Goal: Information Seeking & Learning: Learn about a topic

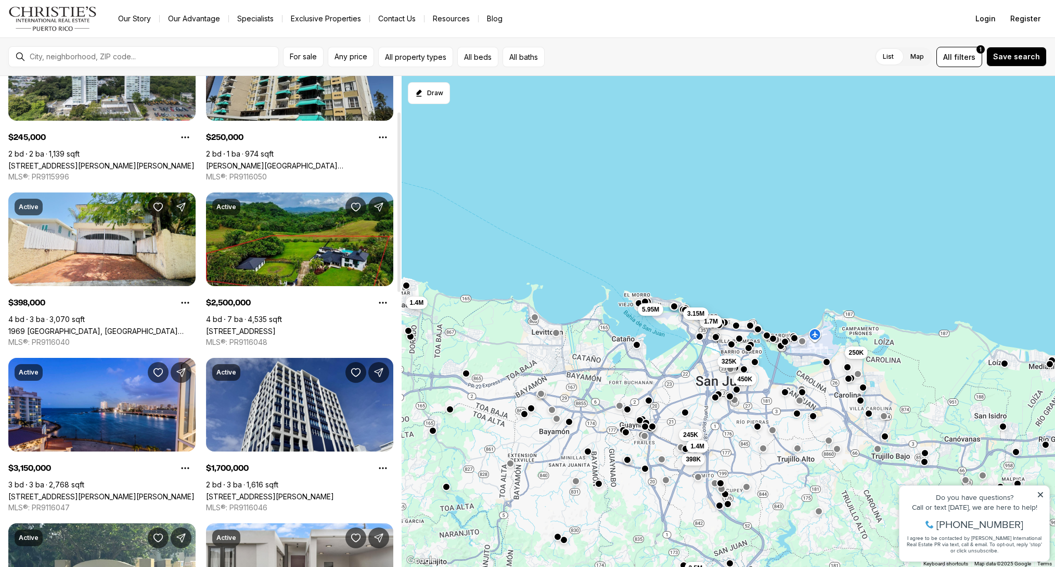
scroll to position [100, 0]
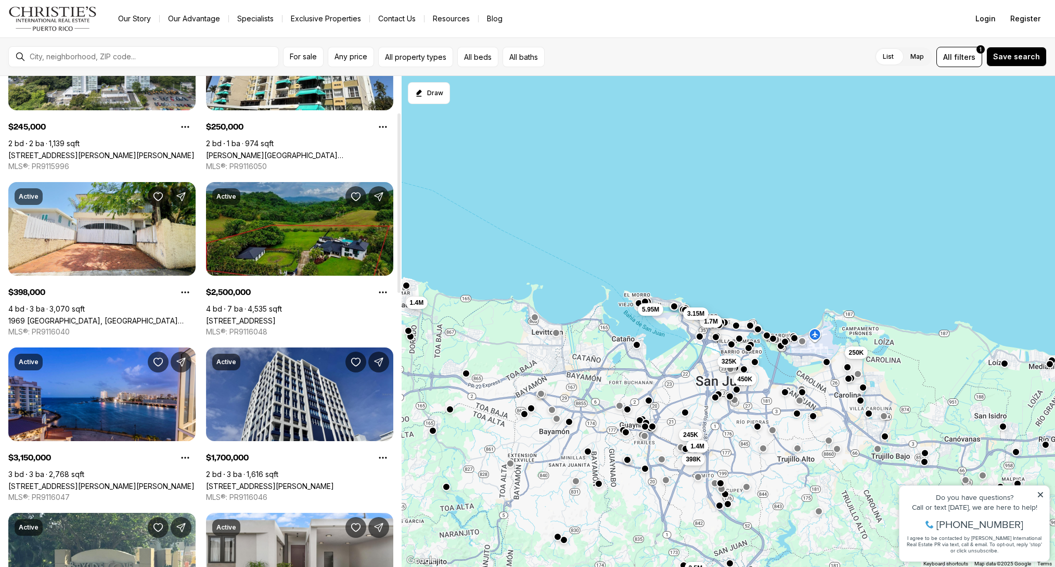
click at [271, 316] on link "[STREET_ADDRESS]" at bounding box center [241, 320] width 70 height 9
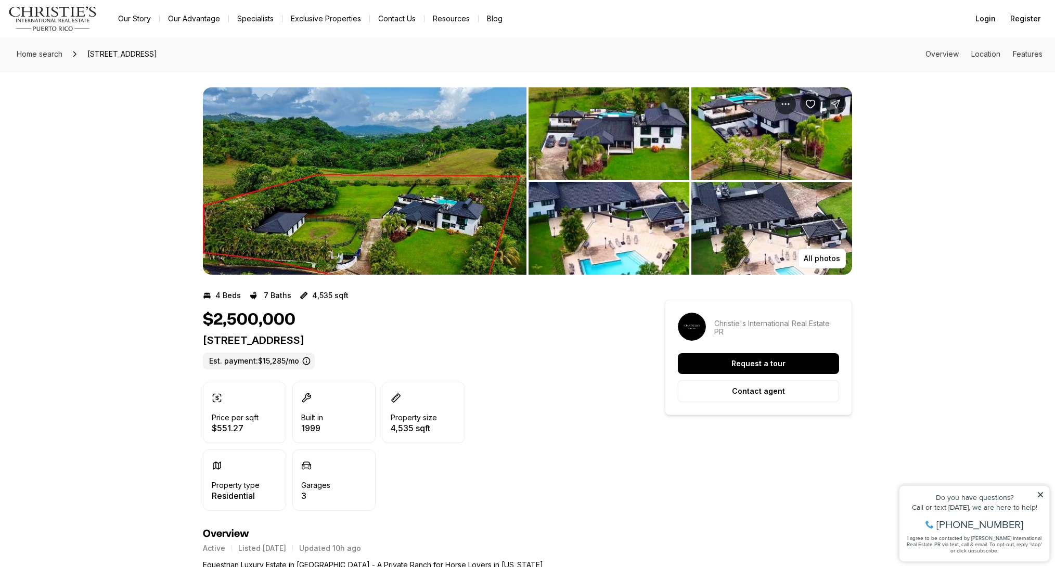
click at [591, 126] on img "View image gallery" at bounding box center [608, 133] width 161 height 93
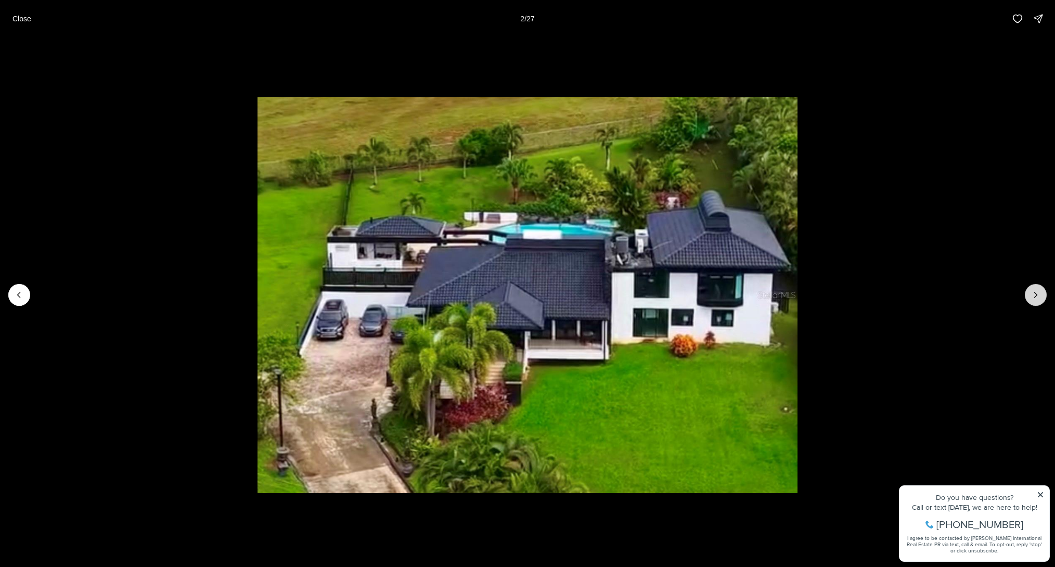
click at [1033, 296] on icon "Next slide" at bounding box center [1035, 295] width 10 height 10
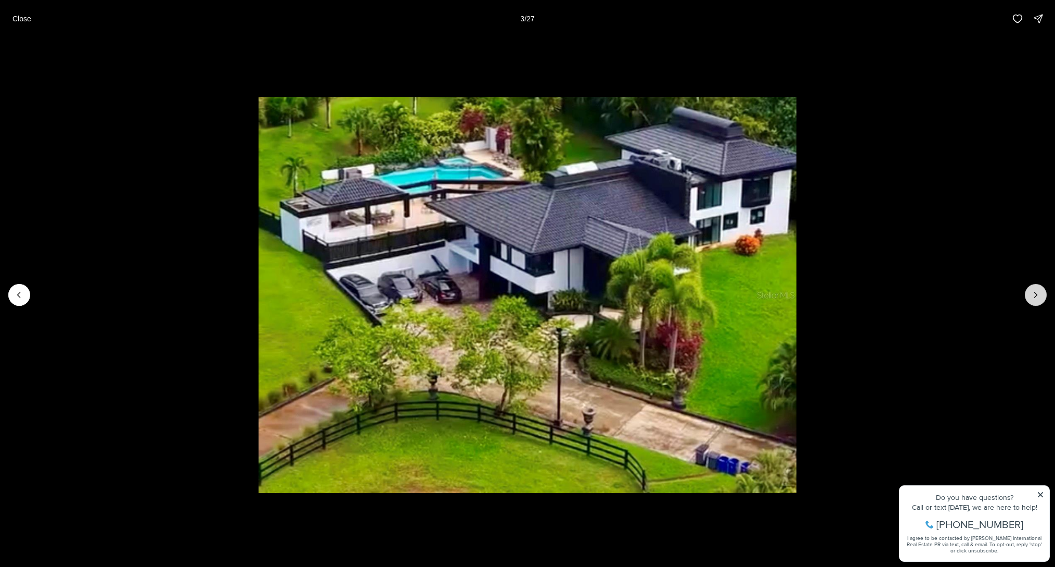
click at [1033, 296] on icon "Next slide" at bounding box center [1035, 295] width 10 height 10
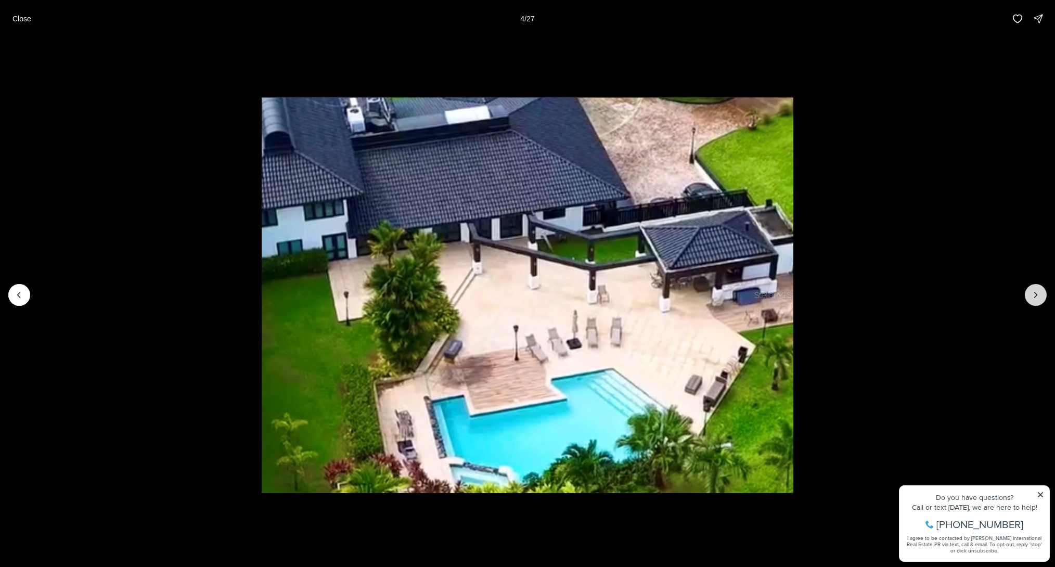
click at [1033, 296] on icon "Next slide" at bounding box center [1035, 295] width 10 height 10
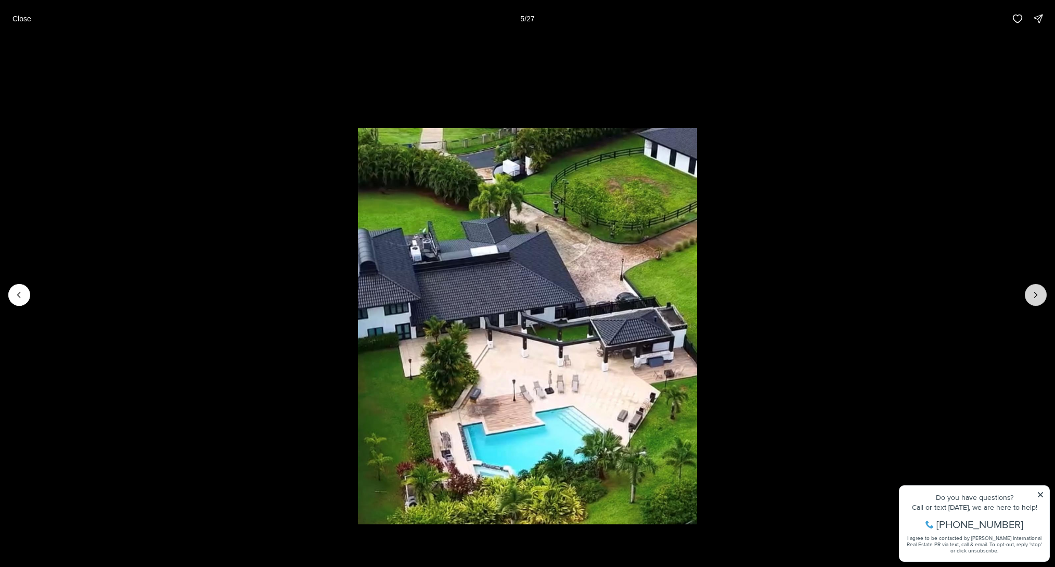
click at [1033, 296] on icon "Next slide" at bounding box center [1035, 295] width 10 height 10
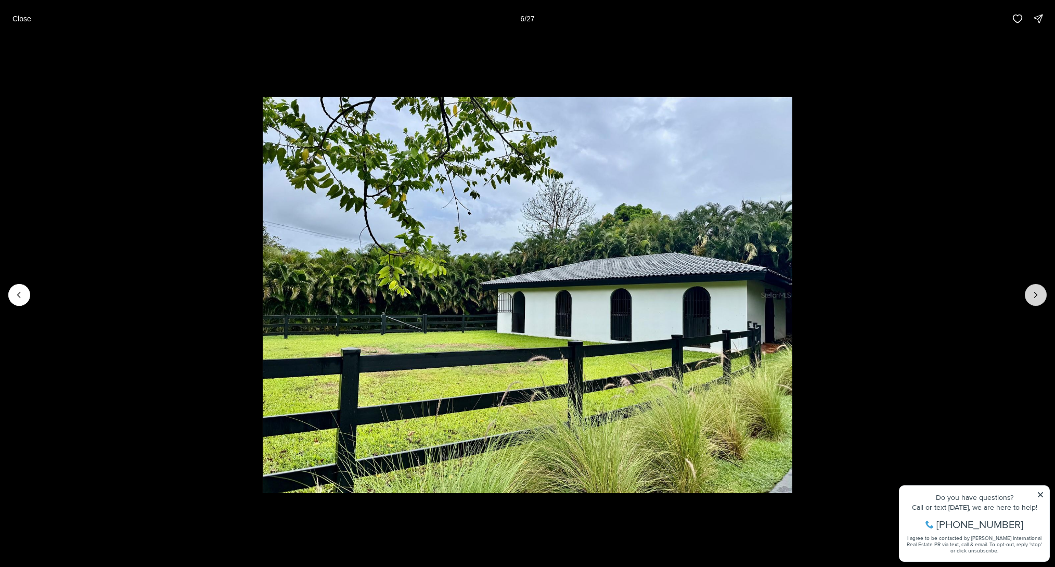
click at [1033, 296] on icon "Next slide" at bounding box center [1035, 295] width 10 height 10
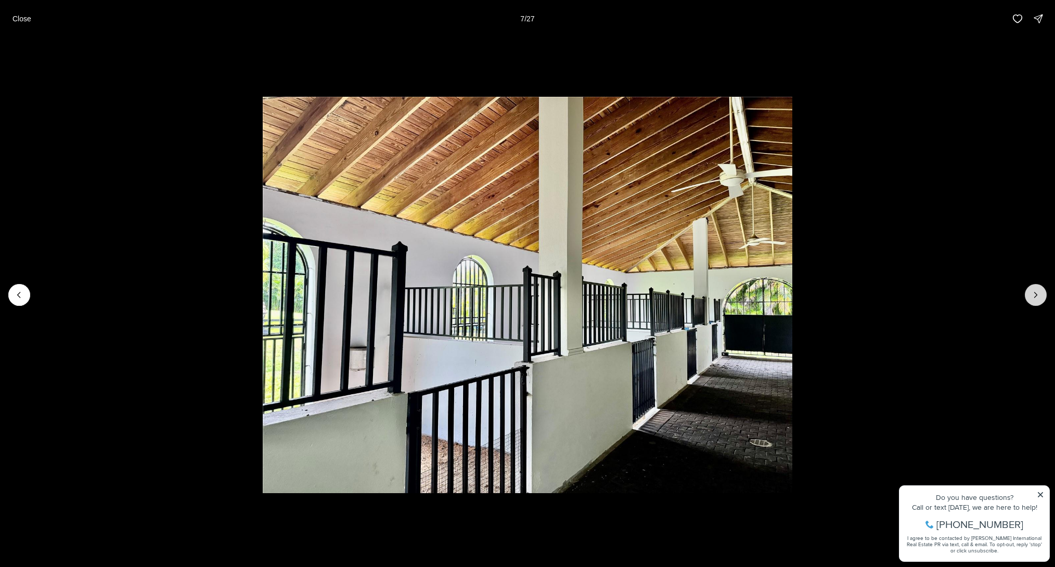
click at [1033, 296] on icon "Next slide" at bounding box center [1035, 295] width 10 height 10
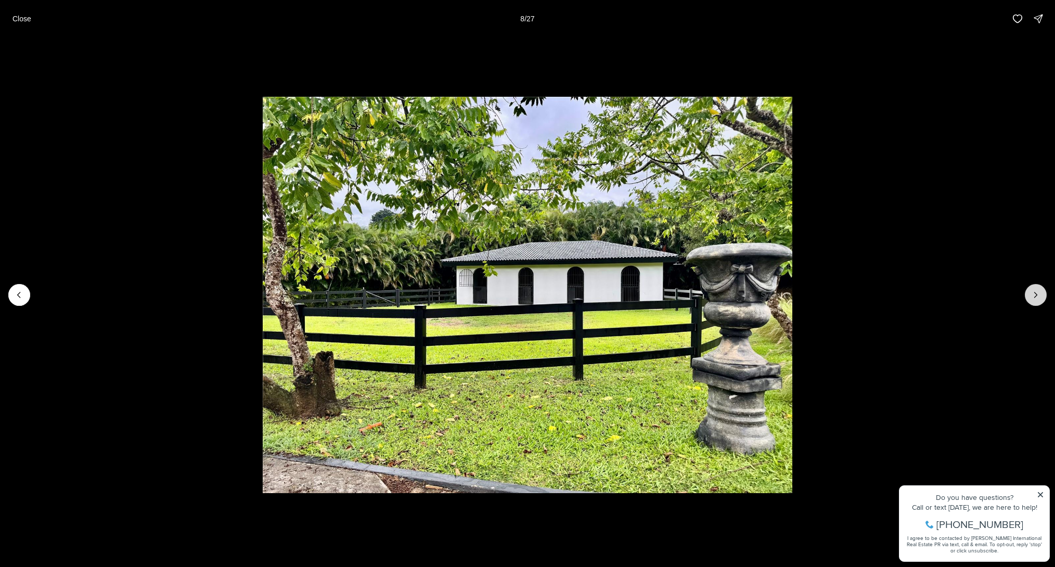
click at [1033, 296] on icon "Next slide" at bounding box center [1035, 295] width 10 height 10
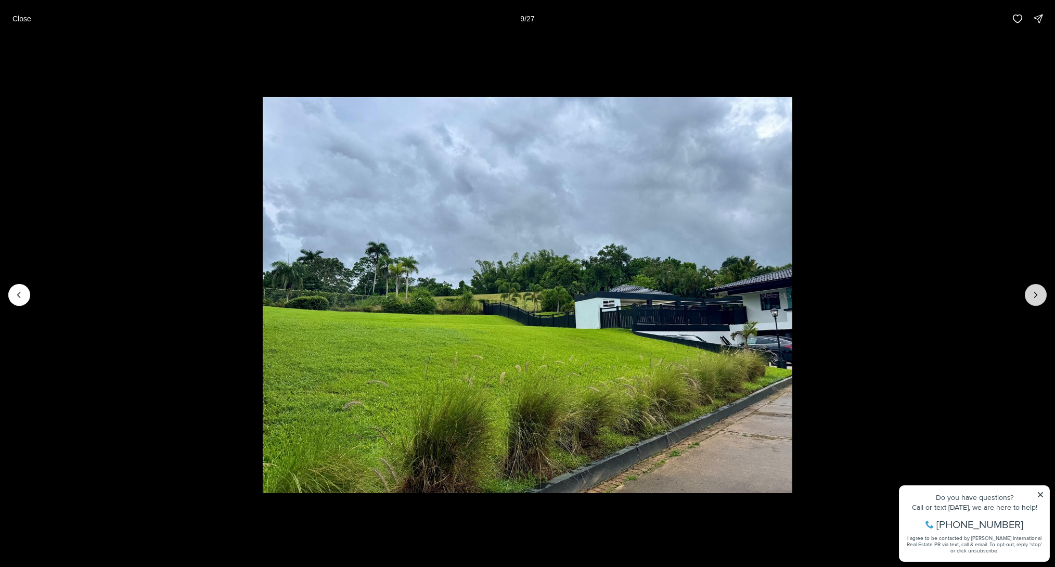
click at [1033, 296] on icon "Next slide" at bounding box center [1035, 295] width 10 height 10
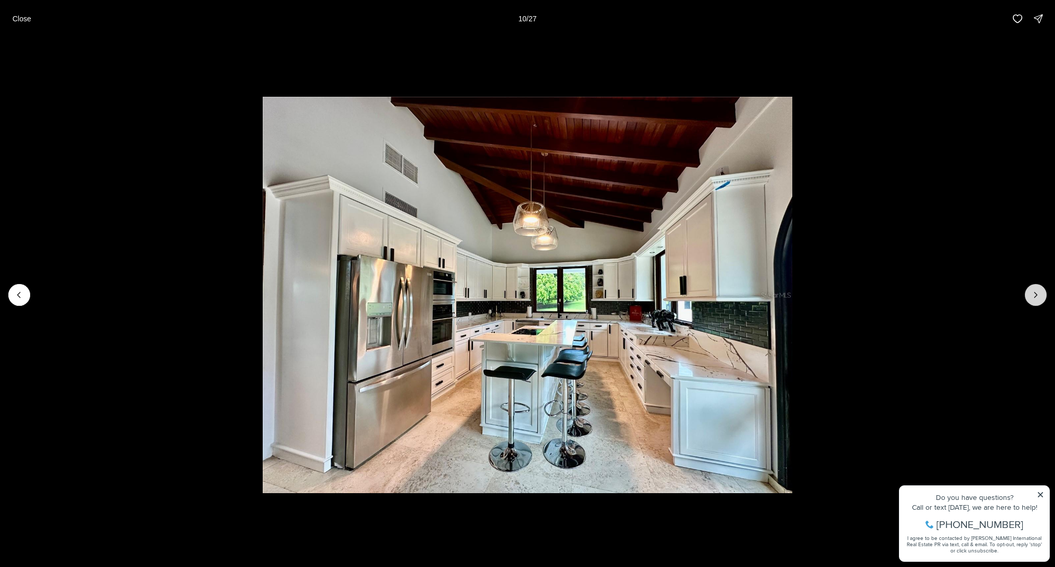
click at [1033, 296] on icon "Next slide" at bounding box center [1035, 295] width 10 height 10
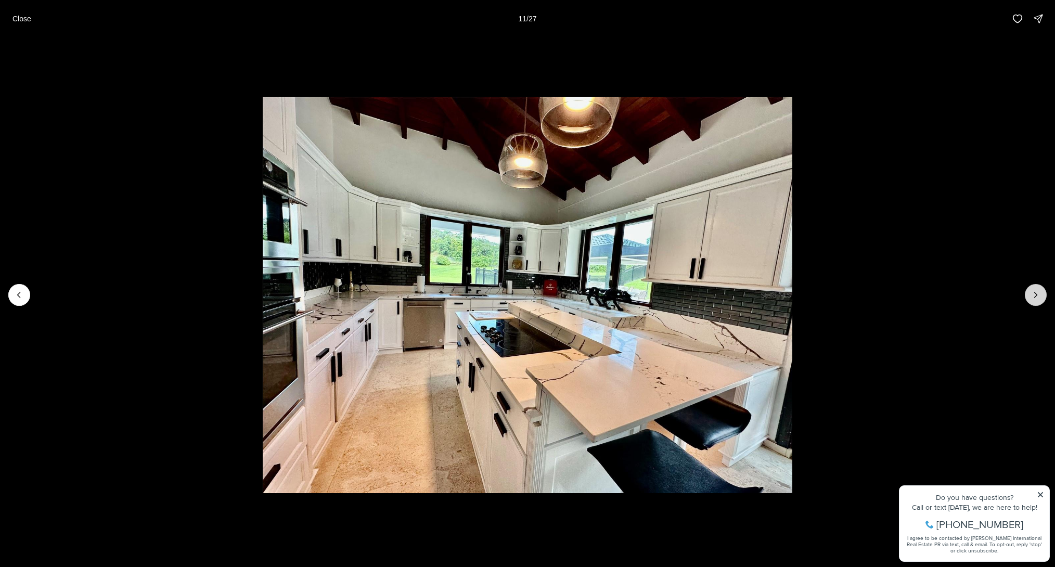
click at [1033, 296] on icon "Next slide" at bounding box center [1035, 295] width 10 height 10
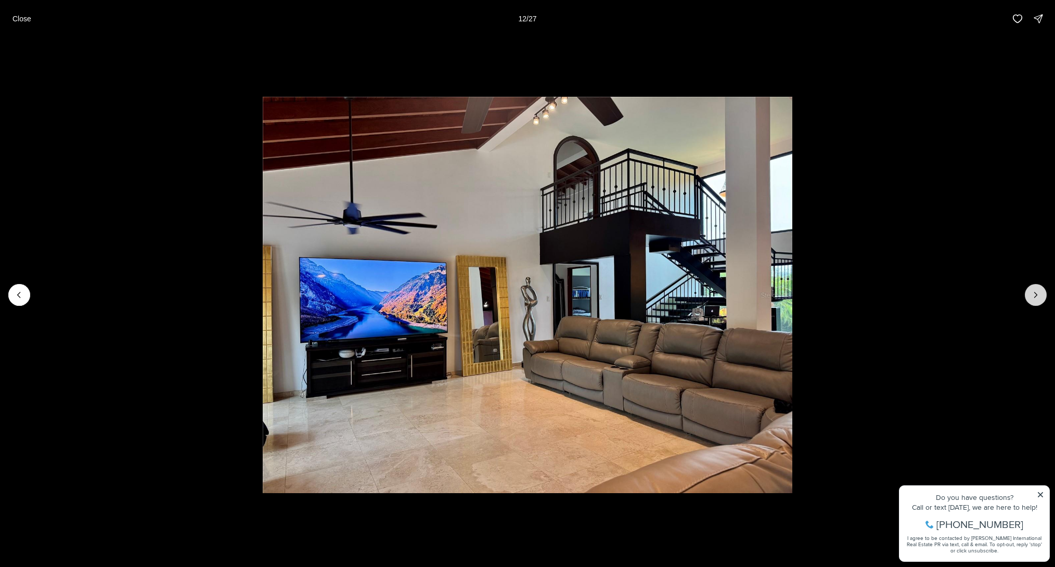
click at [1033, 296] on icon "Next slide" at bounding box center [1035, 295] width 10 height 10
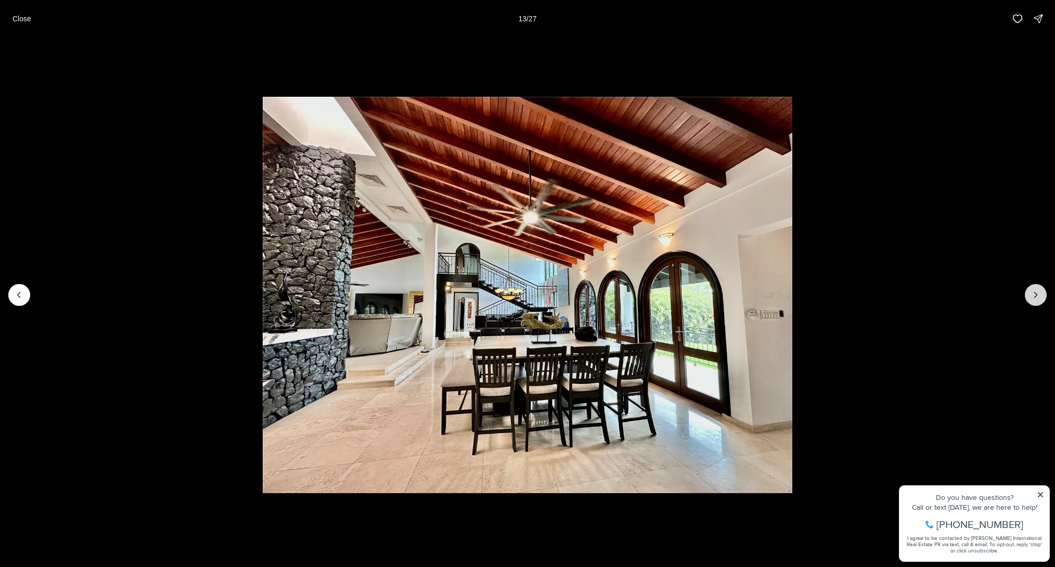
click at [1033, 296] on icon "Next slide" at bounding box center [1035, 295] width 10 height 10
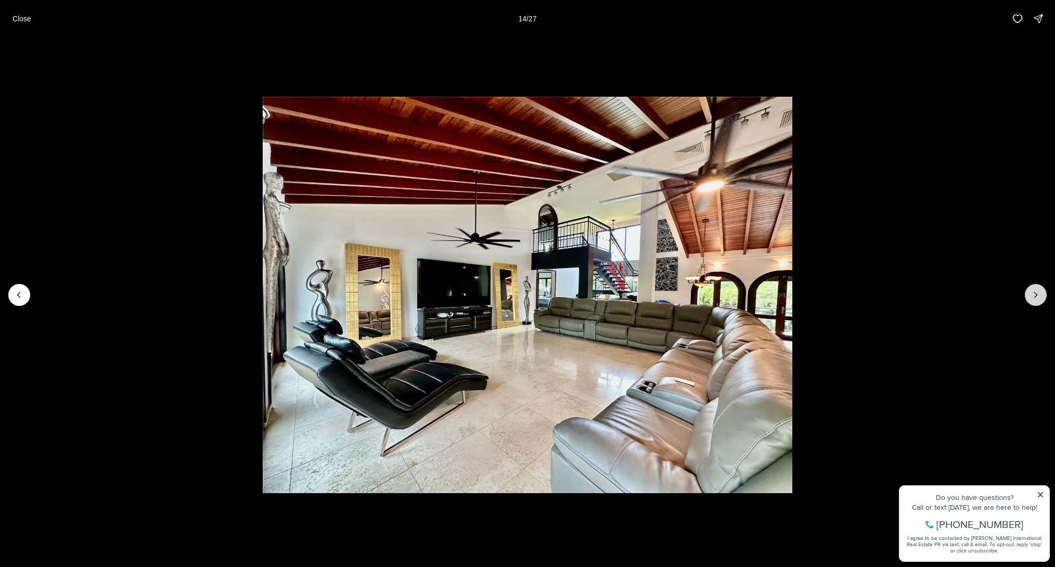
click at [1033, 296] on icon "Next slide" at bounding box center [1035, 295] width 10 height 10
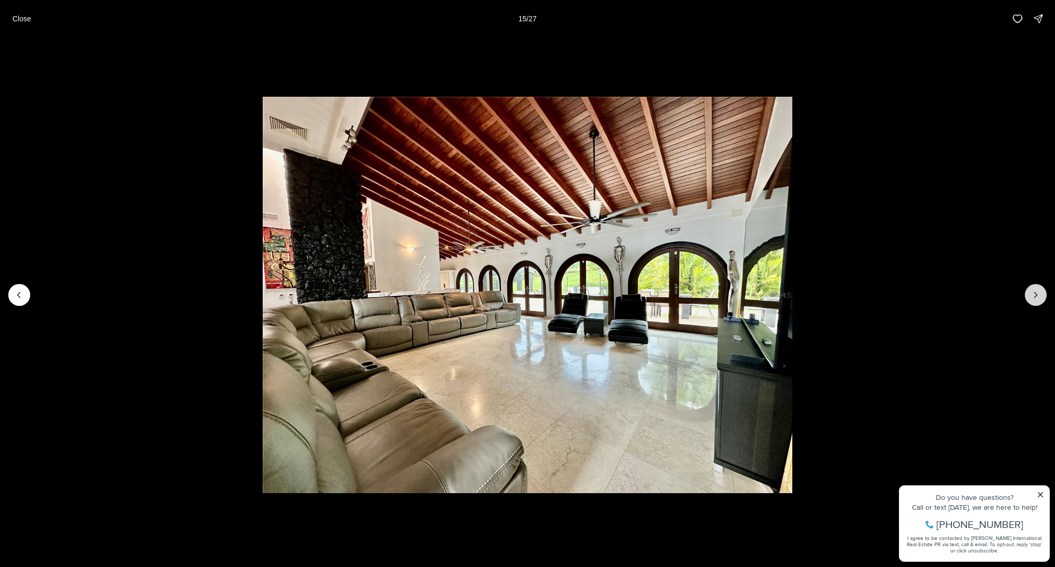
click at [1033, 296] on icon "Next slide" at bounding box center [1035, 295] width 10 height 10
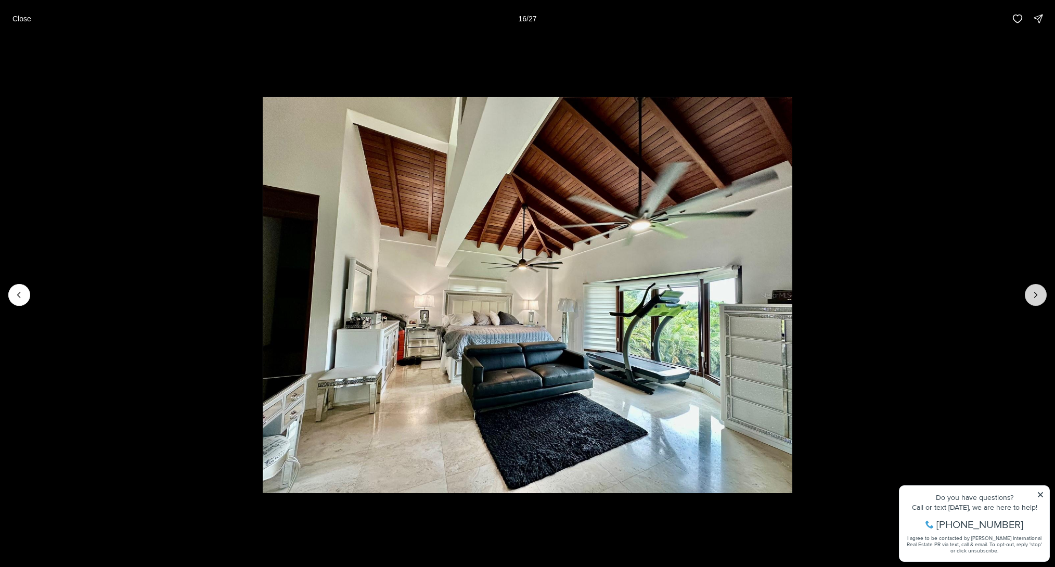
click at [1033, 296] on icon "Next slide" at bounding box center [1035, 295] width 10 height 10
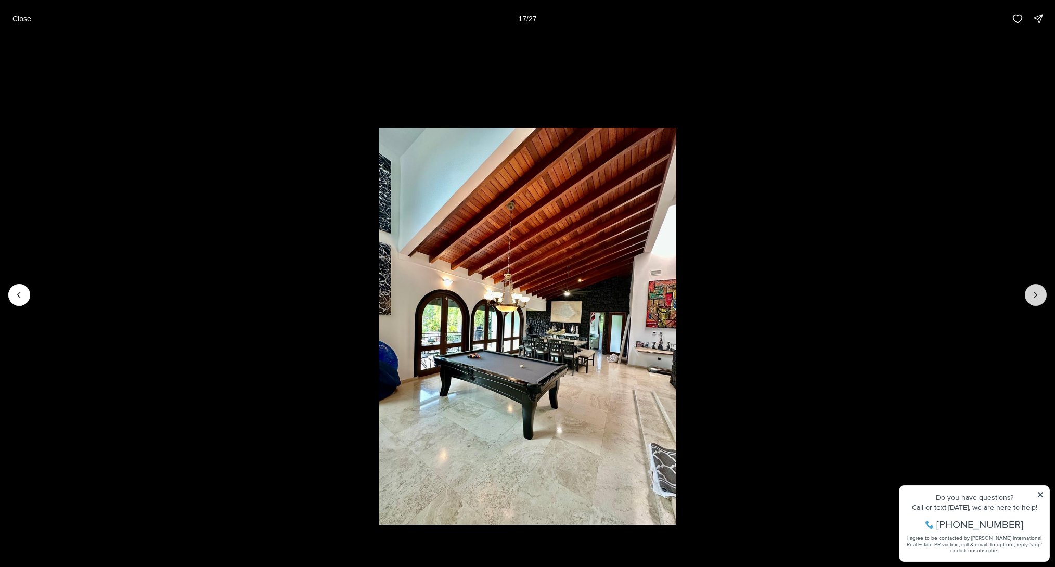
click at [1033, 296] on icon "Next slide" at bounding box center [1035, 295] width 10 height 10
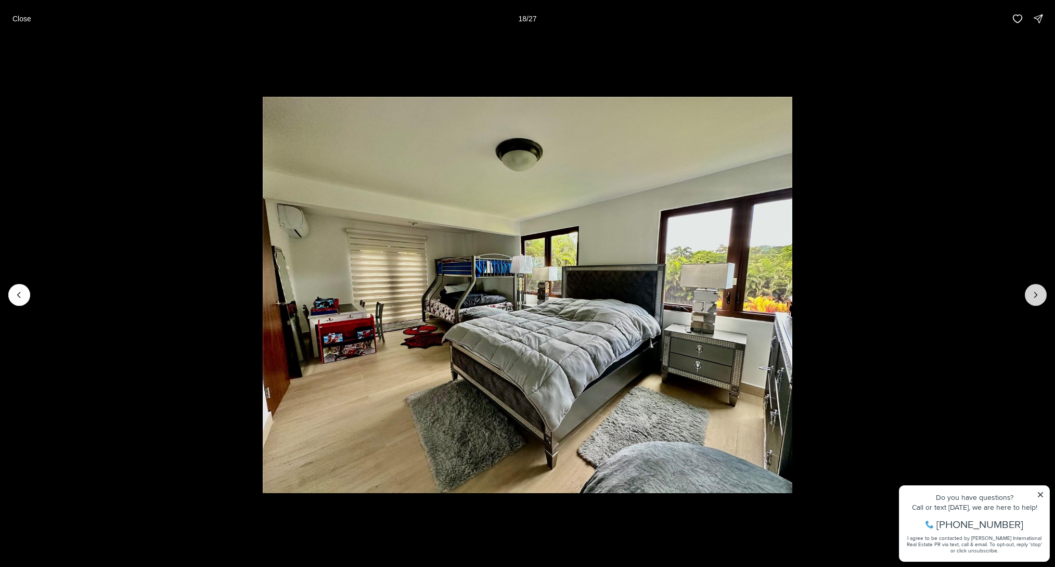
click at [1033, 296] on icon "Next slide" at bounding box center [1035, 295] width 10 height 10
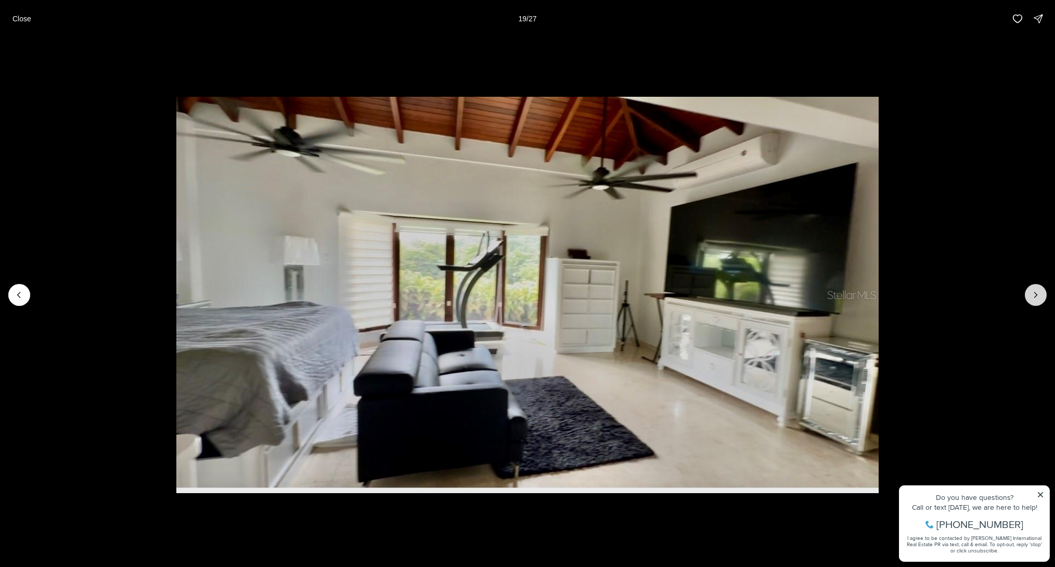
click at [1033, 296] on icon "Next slide" at bounding box center [1035, 295] width 10 height 10
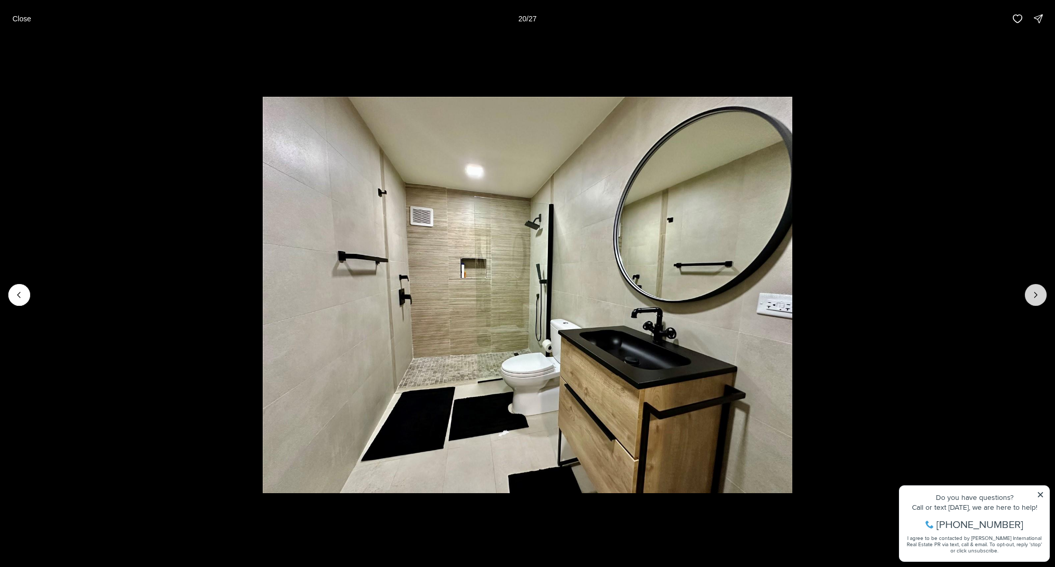
click at [1033, 296] on icon "Next slide" at bounding box center [1035, 295] width 10 height 10
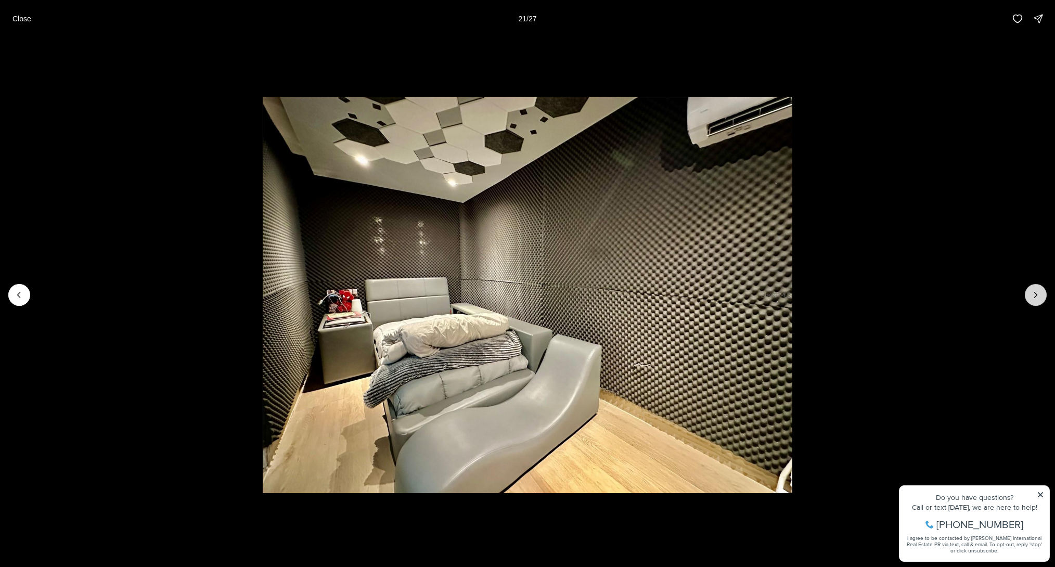
click at [1033, 296] on icon "Next slide" at bounding box center [1035, 295] width 10 height 10
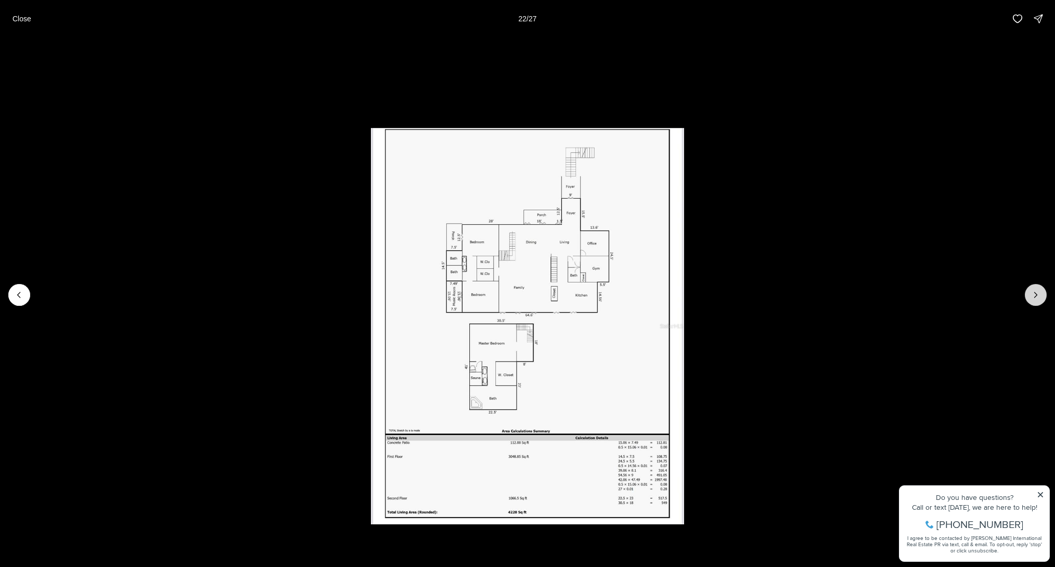
click at [1033, 296] on icon "Next slide" at bounding box center [1035, 295] width 10 height 10
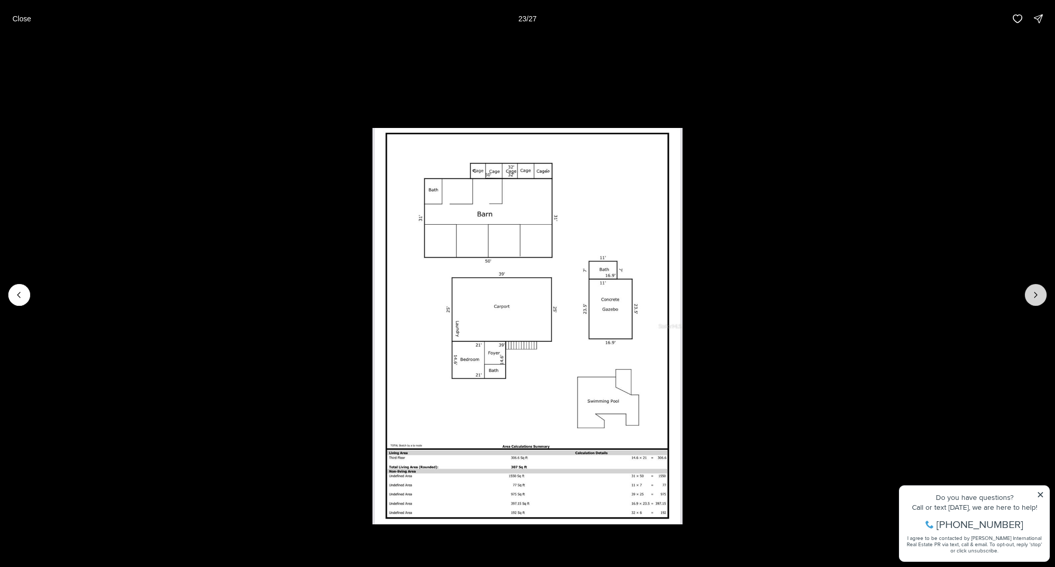
click at [1033, 296] on icon "Next slide" at bounding box center [1035, 295] width 10 height 10
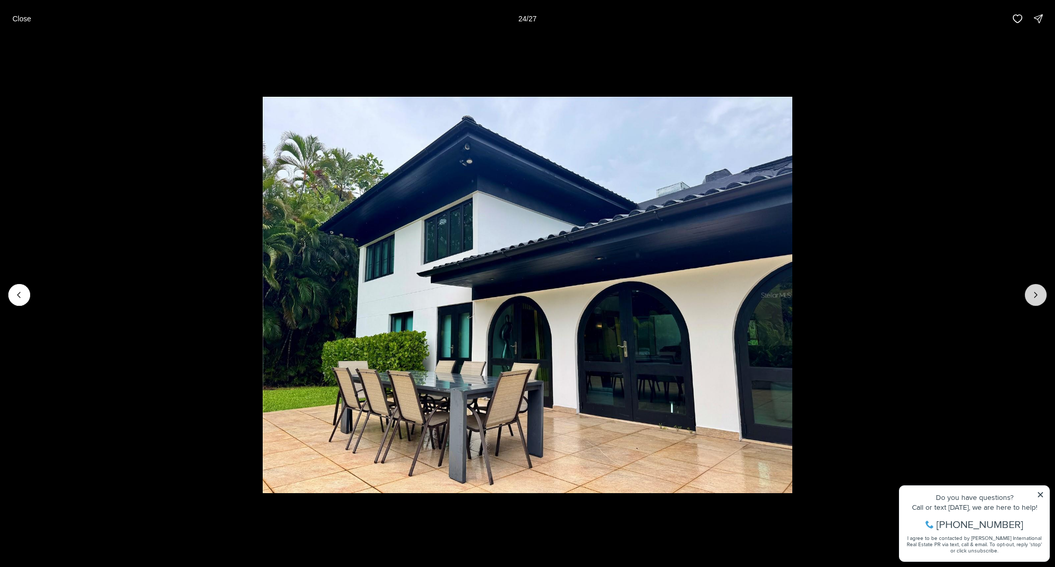
click at [1033, 296] on icon "Next slide" at bounding box center [1035, 295] width 10 height 10
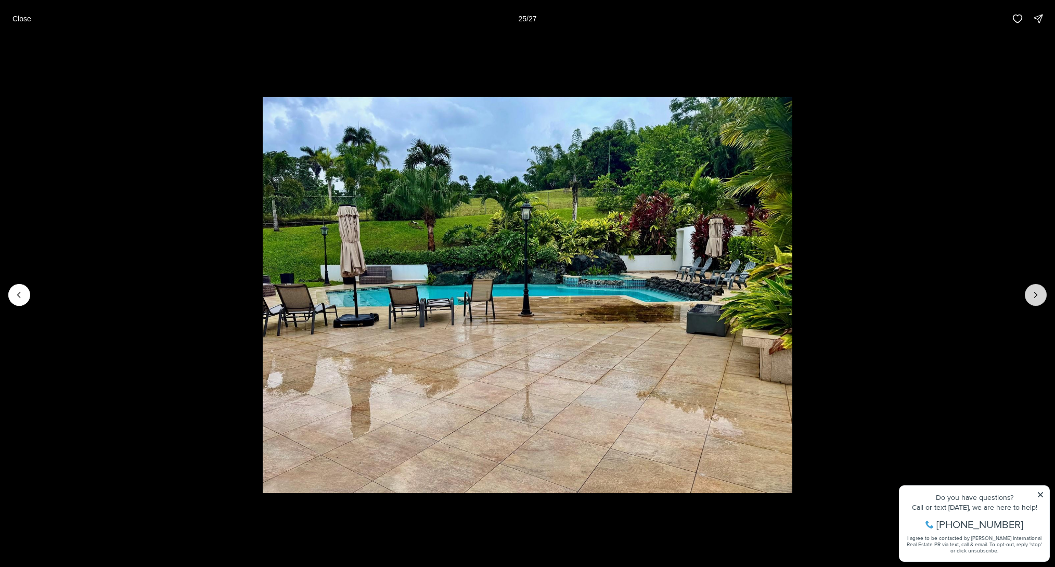
click at [1033, 296] on icon "Next slide" at bounding box center [1035, 295] width 10 height 10
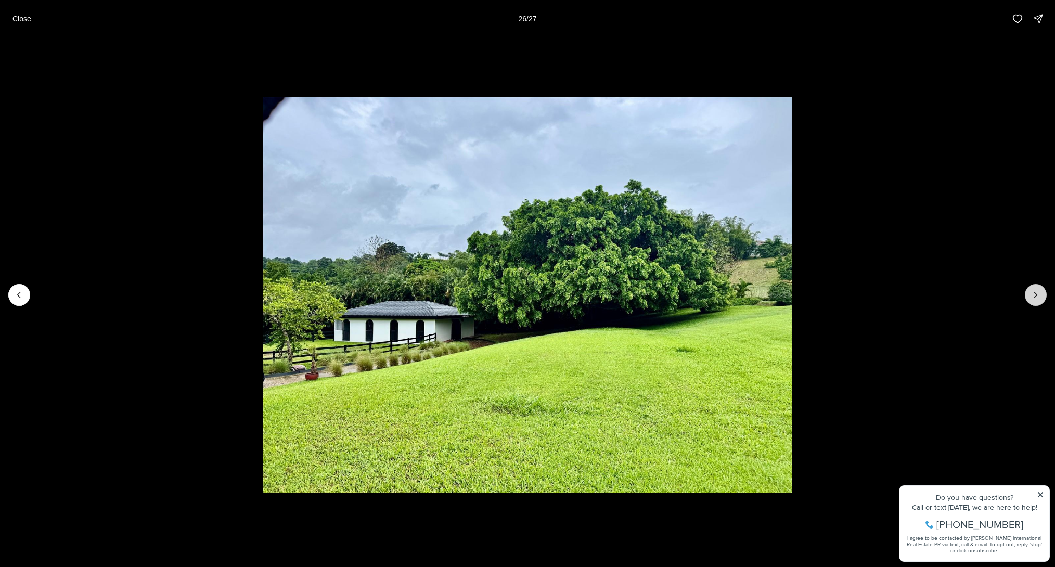
click at [1033, 296] on icon "Next slide" at bounding box center [1035, 295] width 10 height 10
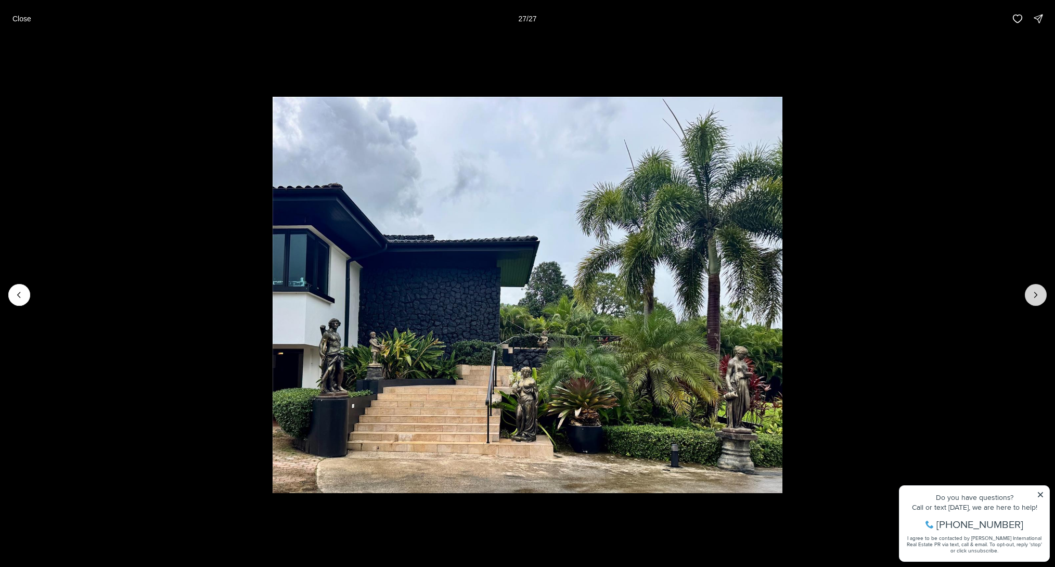
click at [1033, 296] on div at bounding box center [1036, 295] width 22 height 22
click at [1033, 297] on div at bounding box center [1036, 295] width 22 height 22
click at [1037, 296] on div at bounding box center [1036, 295] width 22 height 22
click at [17, 18] on p "Close" at bounding box center [21, 19] width 19 height 8
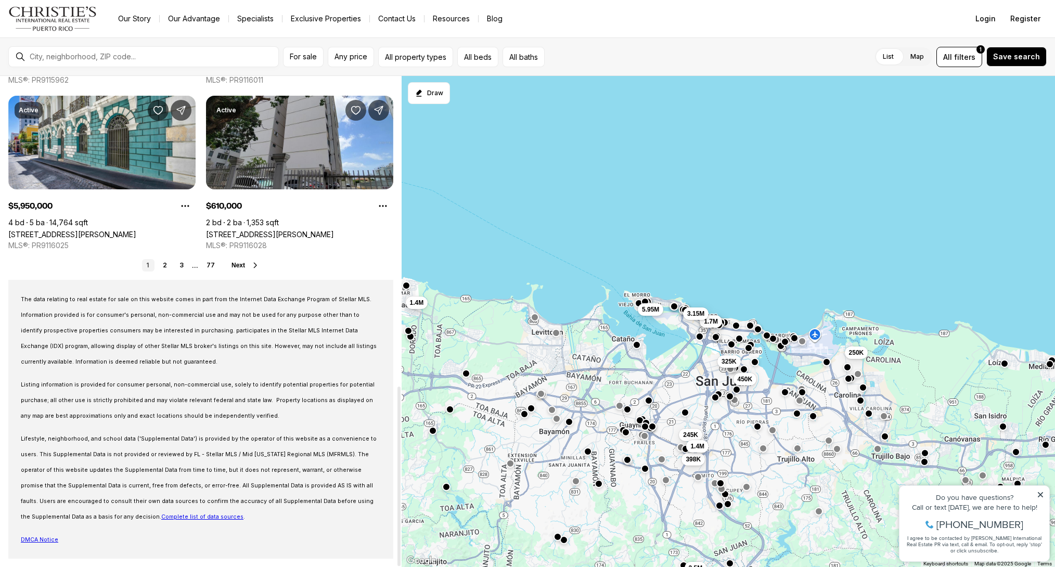
scroll to position [848, 0]
